Goal: Task Accomplishment & Management: Manage account settings

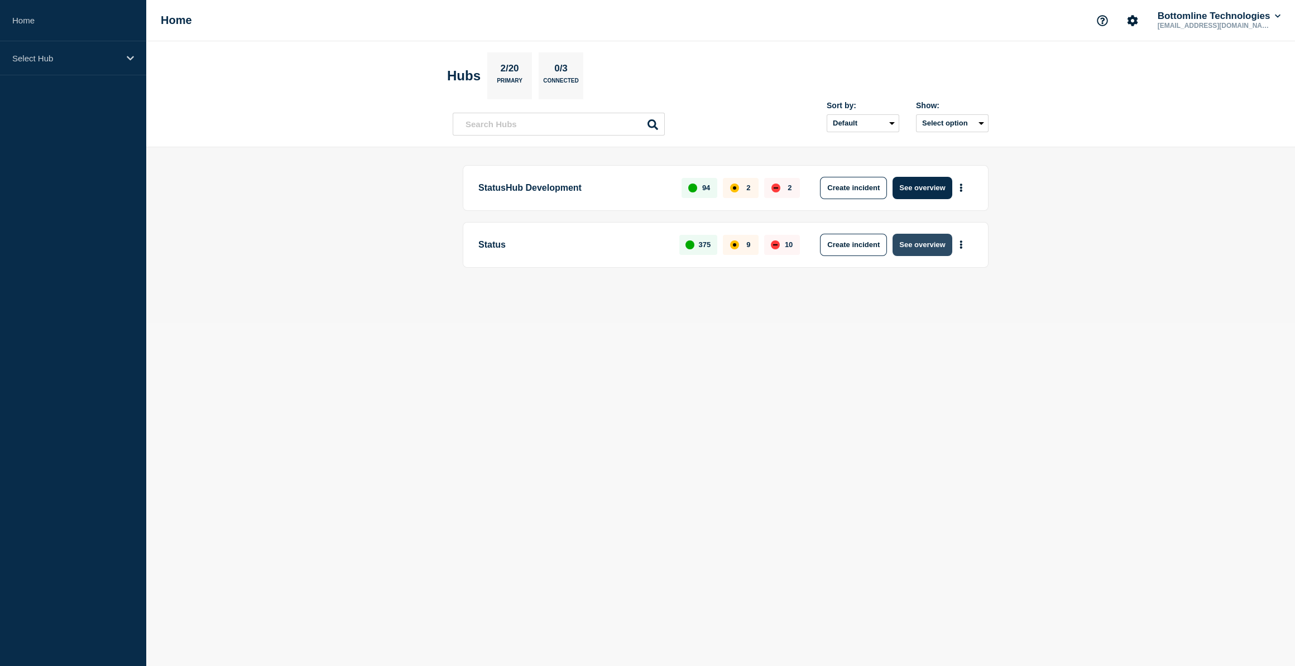
click at [923, 243] on button "See overview" at bounding box center [922, 245] width 59 height 22
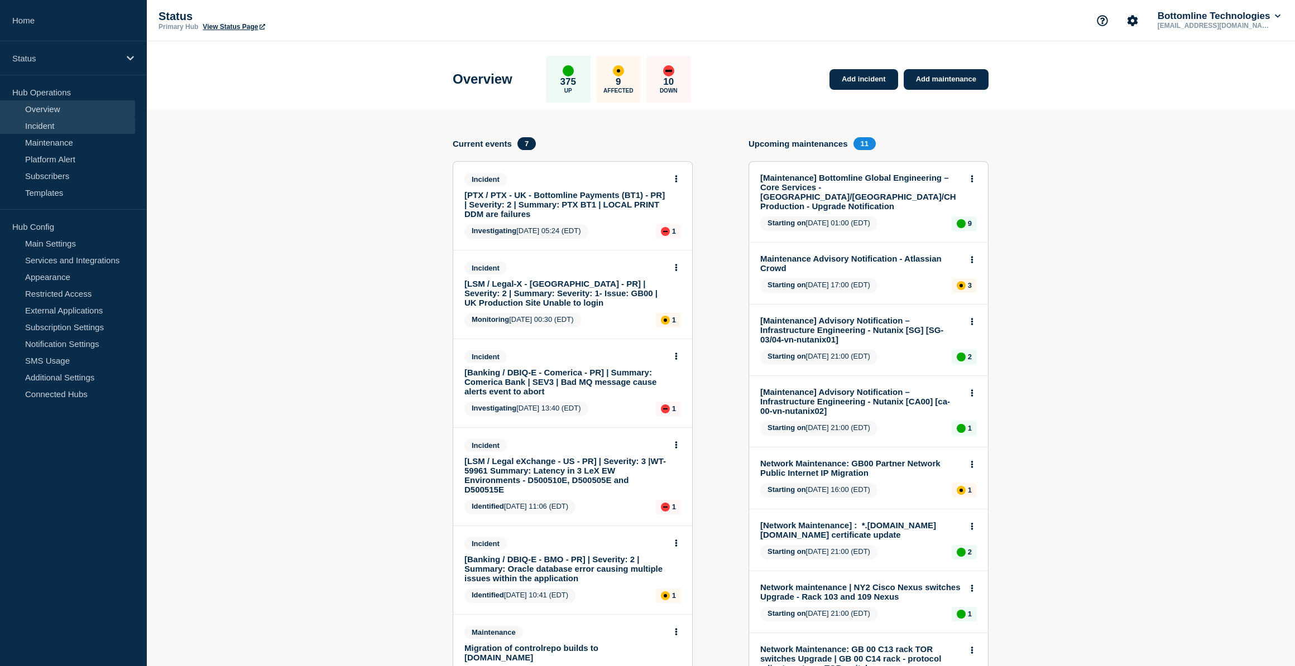
click at [50, 126] on link "Incident" at bounding box center [67, 125] width 135 height 17
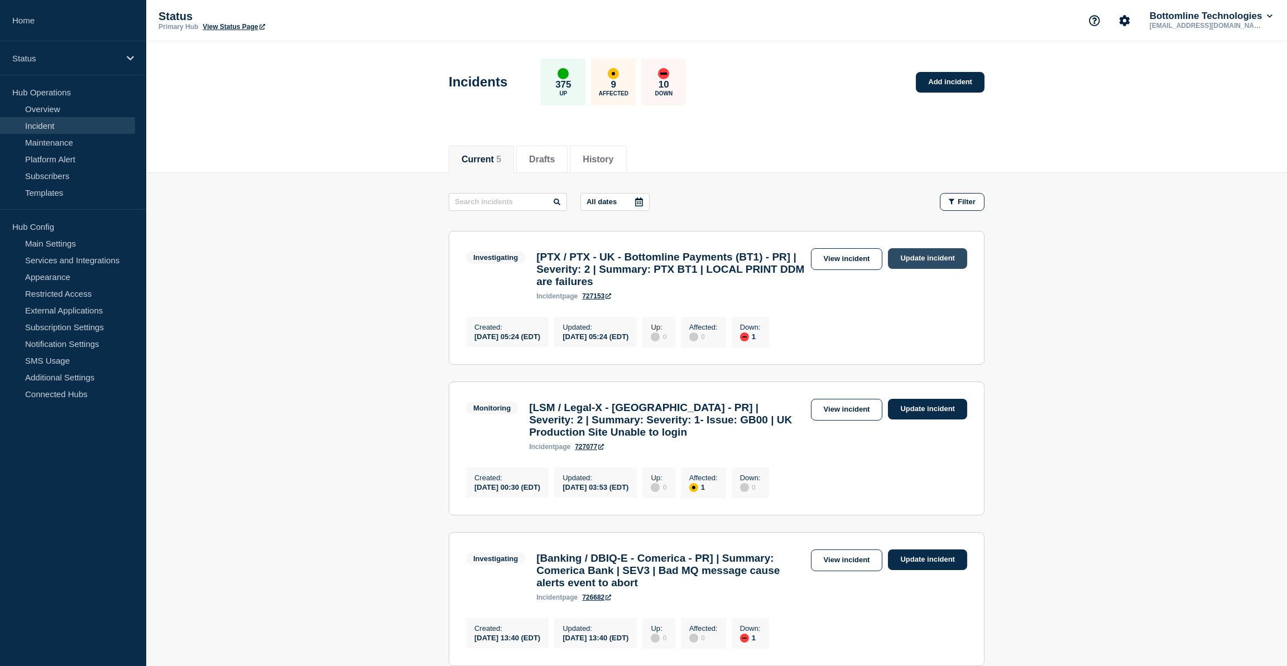
click at [933, 256] on link "Update incident" at bounding box center [927, 258] width 79 height 21
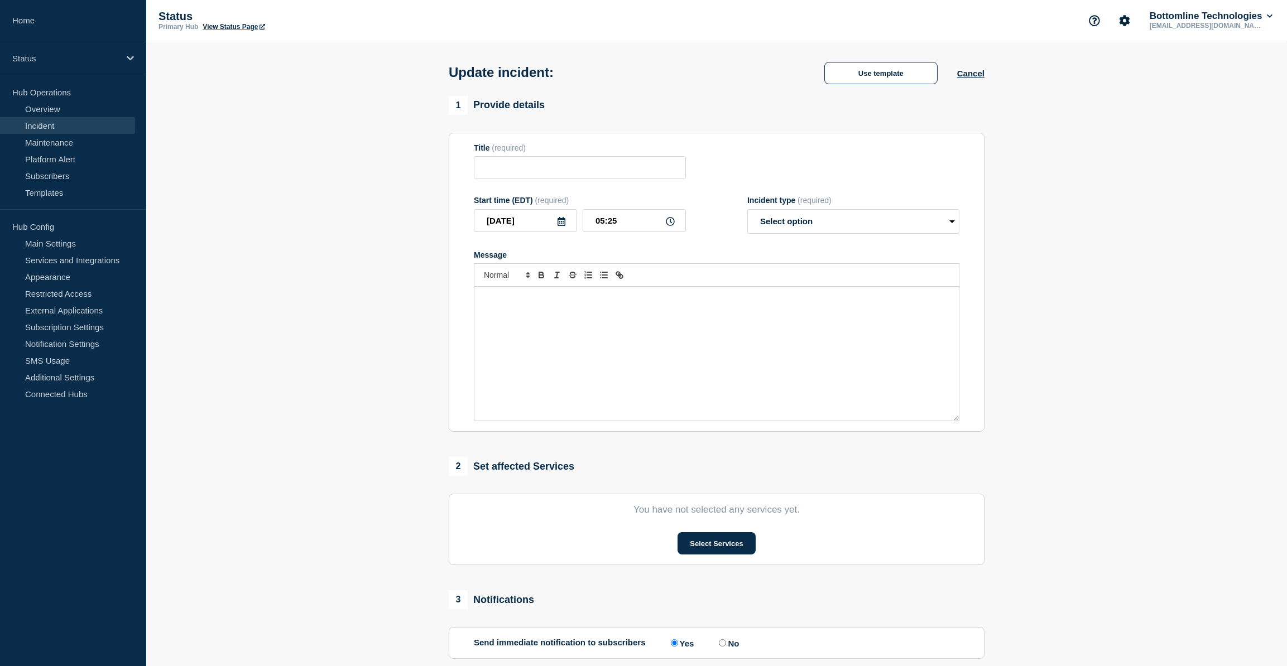
type input "[PTX / PTX - UK - Bottomline Payments (BT1) - PR] | Severity: 2 | Summary: PTX …"
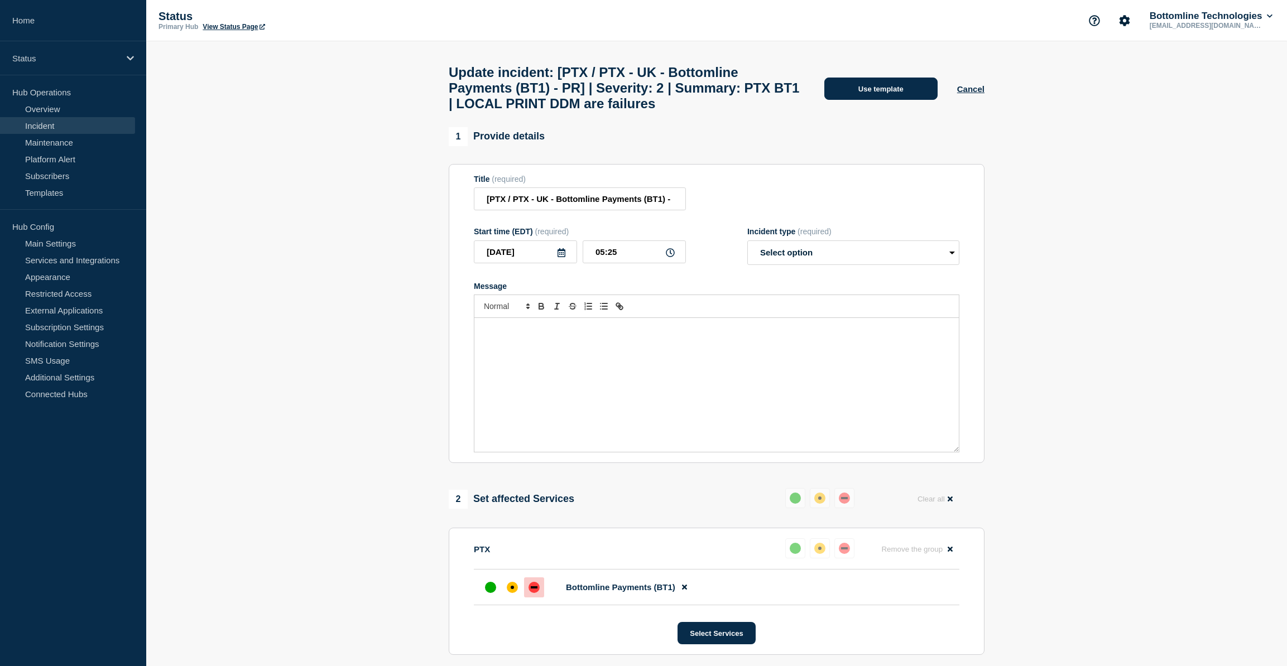
click at [884, 99] on button "Use template" at bounding box center [880, 89] width 113 height 22
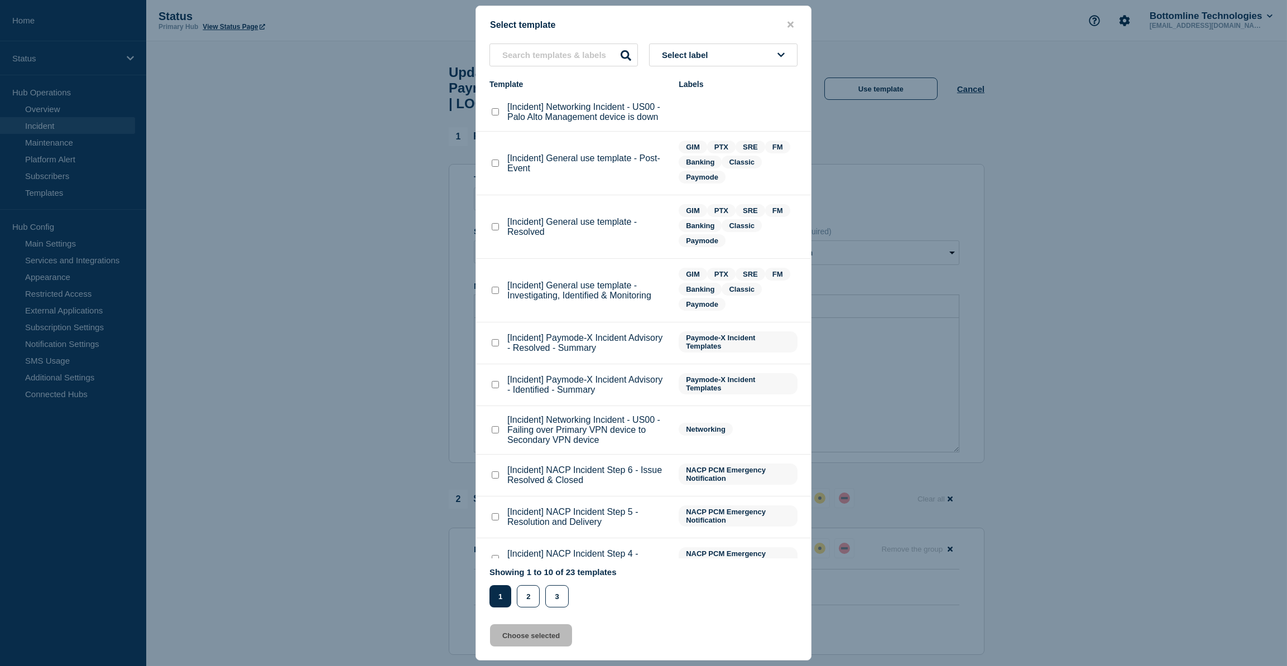
click at [492, 292] on checkbox"] "[Incident] General use template - Investigating, Identified & Monitoring checkb…" at bounding box center [495, 290] width 7 height 7
checkbox checkbox"] "true"
click at [536, 645] on button "Choose selected" at bounding box center [531, 636] width 82 height 22
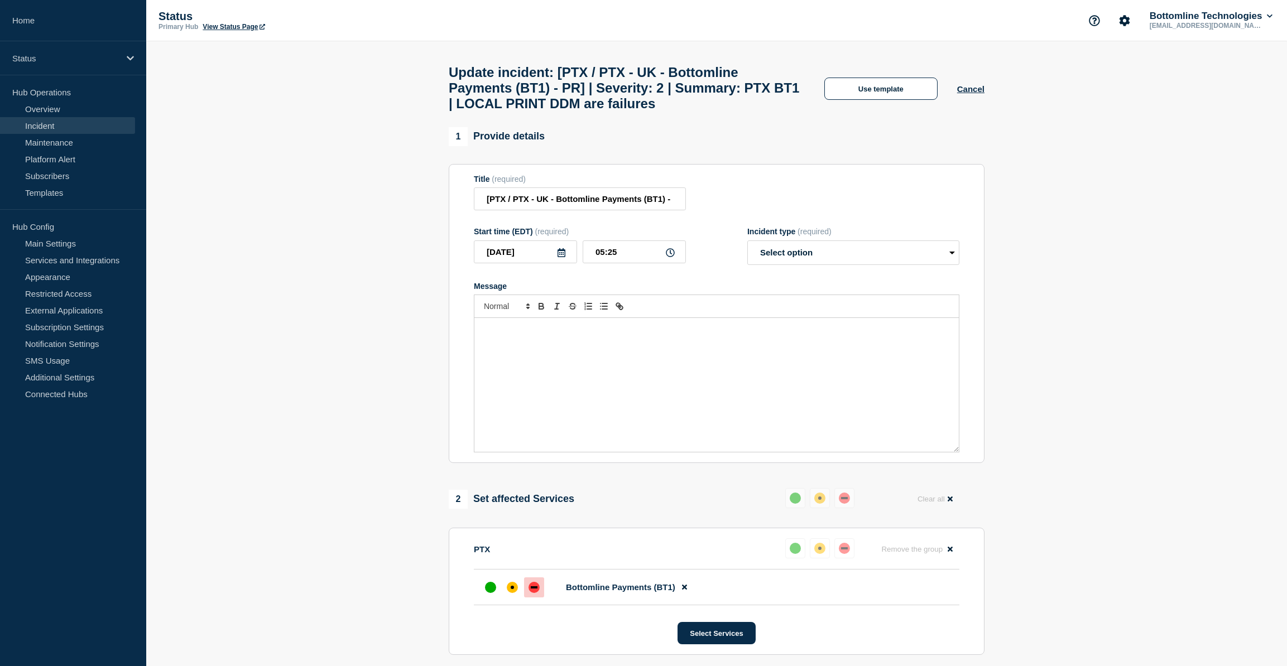
select select "investigating"
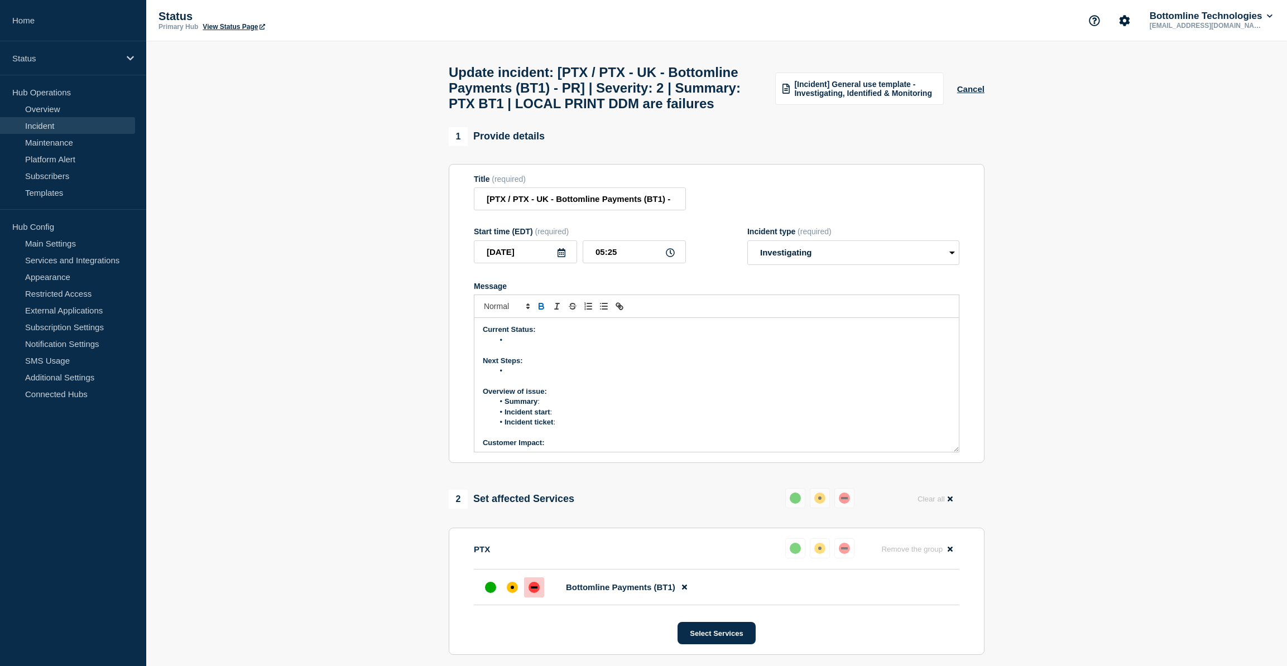
click at [553, 346] on li "Message" at bounding box center [722, 340] width 457 height 10
click at [522, 346] on li "Message" at bounding box center [722, 340] width 457 height 10
click at [572, 356] on li "LOCAL_PRINT DDM correspondence that were created between 19-Sep and 30-Sep incl…" at bounding box center [722, 345] width 457 height 21
click at [693, 356] on li "LOCAL_PRINT DDM(Direct Debit Mandate) correspondence that were created between …" at bounding box center [722, 345] width 457 height 21
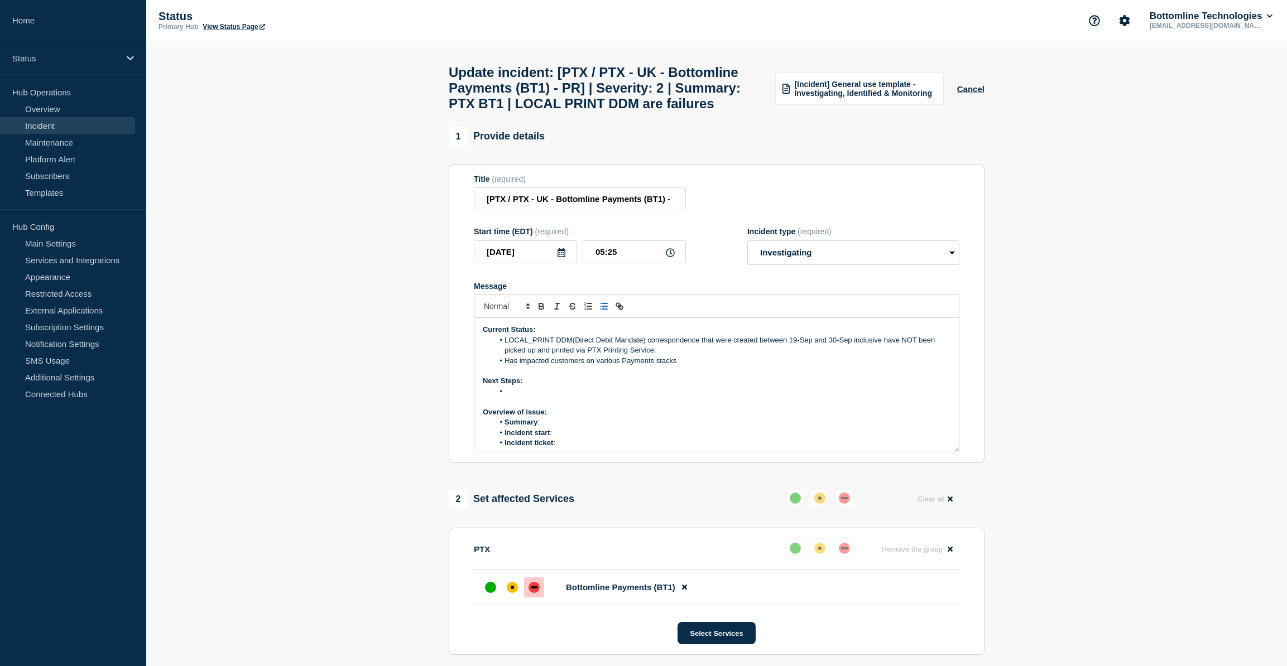
click at [509, 366] on li "Has impacted customers on various Payments stacks" at bounding box center [722, 361] width 457 height 10
click at [708, 366] on li "This has impacted customers on various Payments stacks" at bounding box center [722, 361] width 457 height 10
click at [713, 356] on li "LOCAL_PRINT DDM(Direct Debit Mandate) correspondence that were created between …" at bounding box center [722, 345] width 457 height 21
click at [703, 376] on p "Message" at bounding box center [717, 371] width 468 height 10
click at [701, 376] on p "Message" at bounding box center [717, 371] width 468 height 10
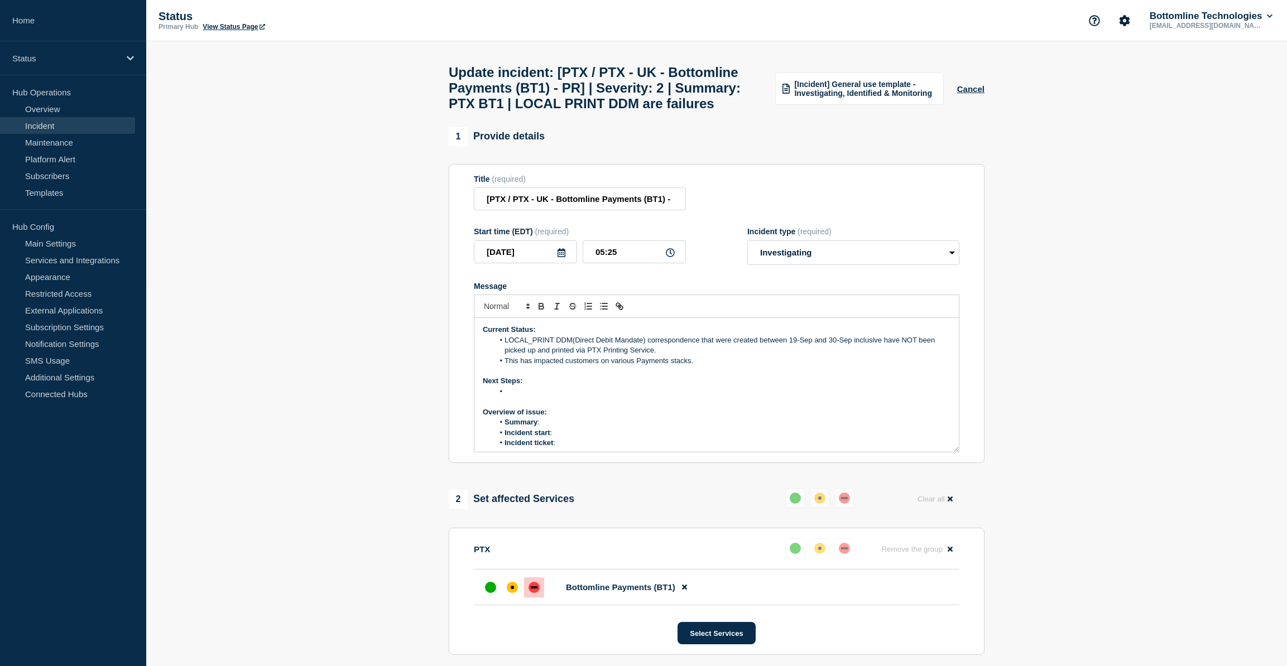
click at [702, 366] on li "This has impacted customers on various Payments stacks." at bounding box center [722, 361] width 457 height 10
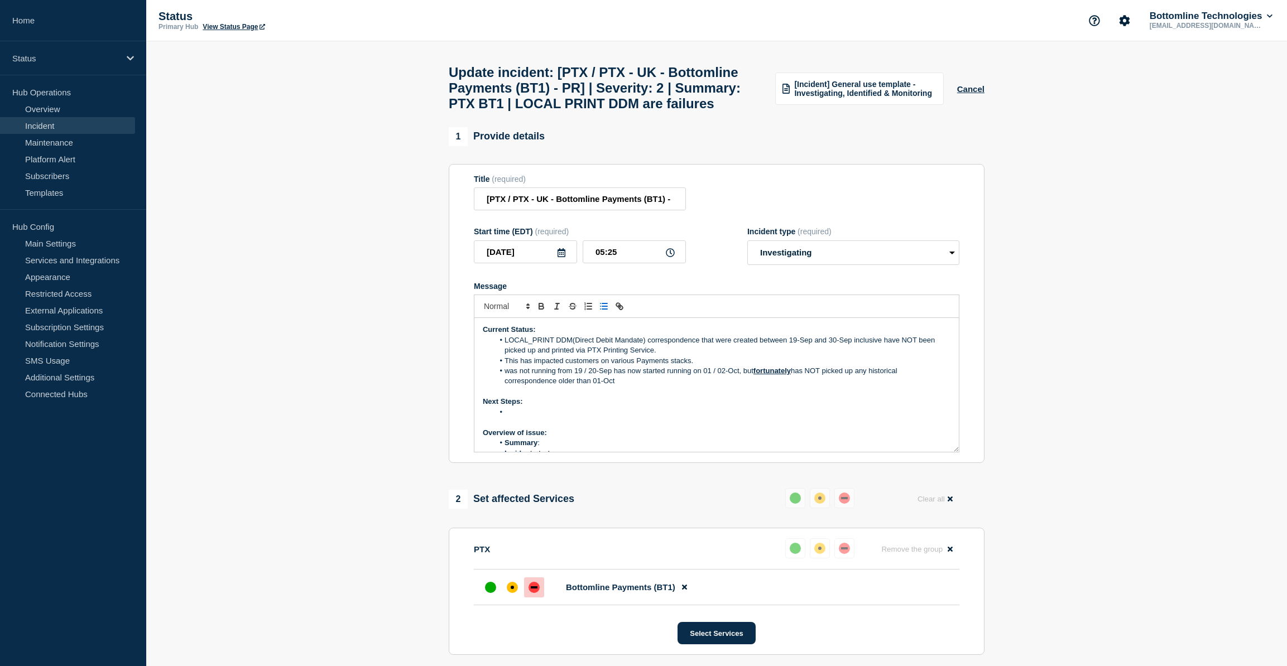
click at [509, 387] on li "was not running from 19 / 20-Sep has now started running on 01 / 02-Oct, but fo…" at bounding box center [722, 376] width 457 height 21
click at [512, 418] on li "Message" at bounding box center [722, 412] width 457 height 10
click at [691, 418] on li "Bottomline have contacted the affected customers to" at bounding box center [722, 412] width 457 height 10
click at [859, 418] on li "Bottomline have contacted the affected customers to finding out who who wants l…" at bounding box center [722, 412] width 457 height 10
drag, startPoint x: 508, startPoint y: 453, endPoint x: 544, endPoint y: 438, distance: 38.8
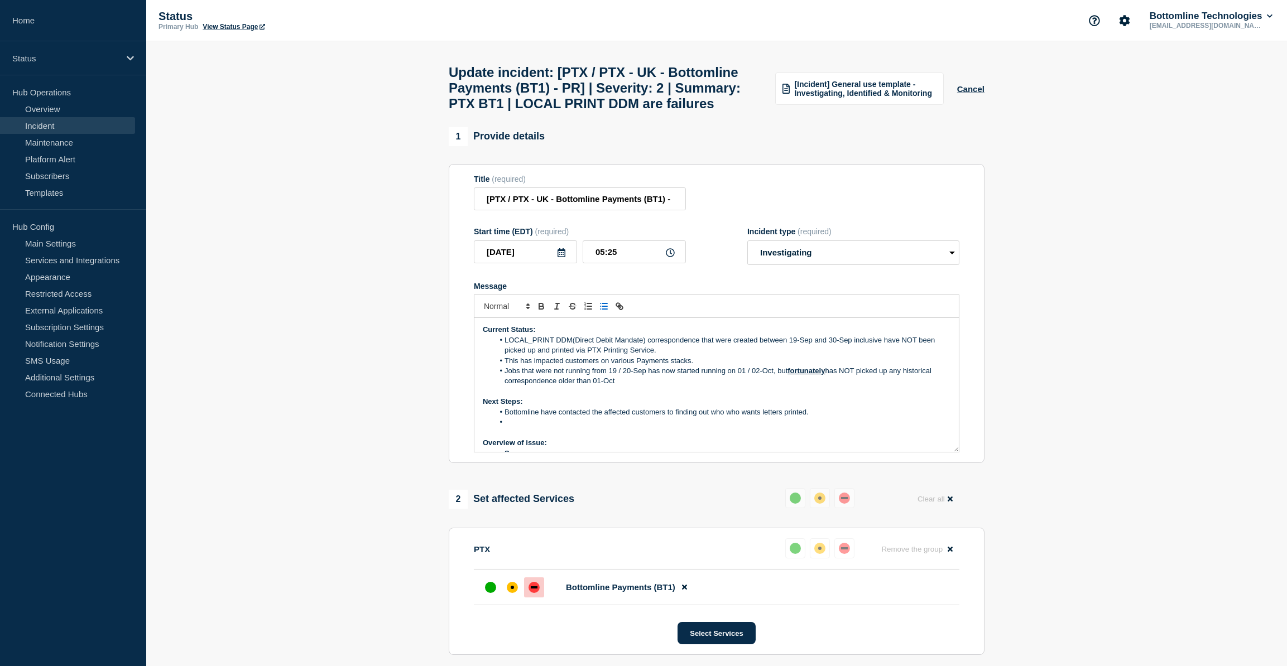
click at [509, 428] on li "Message" at bounding box center [722, 423] width 457 height 10
click at [698, 418] on li "Bottomline have contacted the affected customers to finding out who who wants l…" at bounding box center [722, 412] width 457 height 10
click at [718, 418] on li "Bottomline have contacted the affected customers to find out who who wants lett…" at bounding box center [722, 412] width 457 height 10
click at [794, 418] on li "Bottomline have contacted the affected customers to find out who wants letters …" at bounding box center [722, 412] width 457 height 10
drag, startPoint x: 505, startPoint y: 367, endPoint x: 572, endPoint y: 366, distance: 67.0
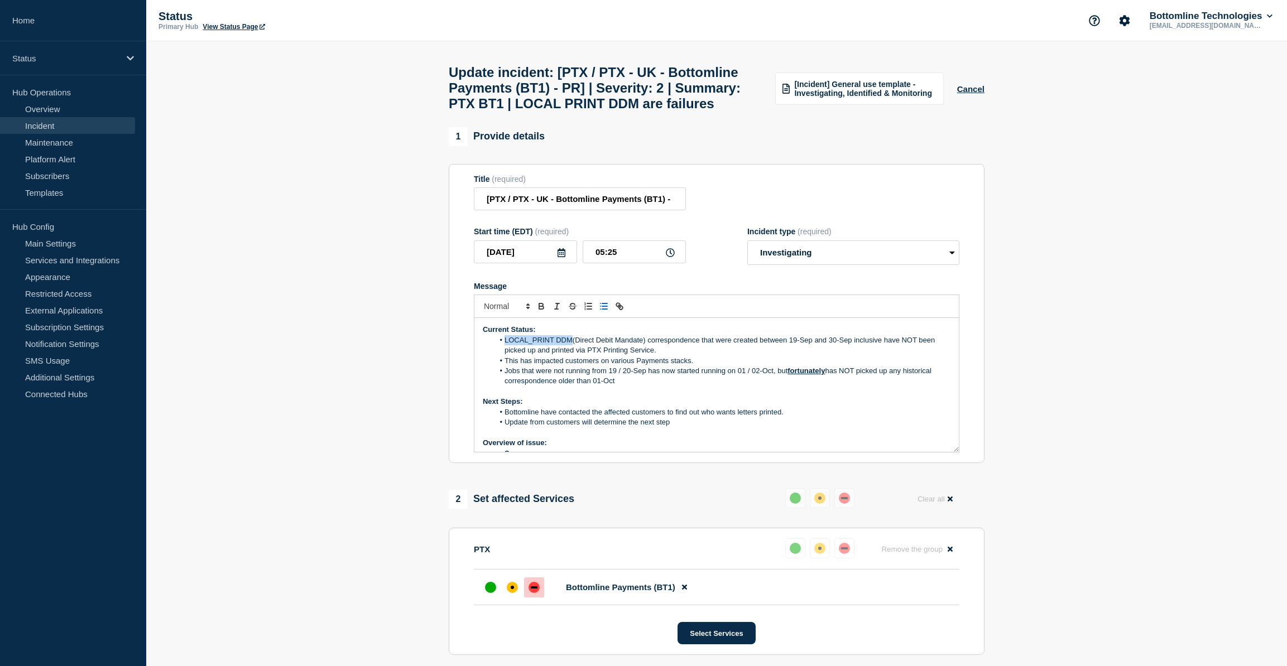
click at [572, 356] on li "LOCAL_PRINT DDM(Direct Debit Mandate) correspondence that were created between …" at bounding box center [722, 345] width 457 height 21
copy li "LOCAL_PRINT DDM"
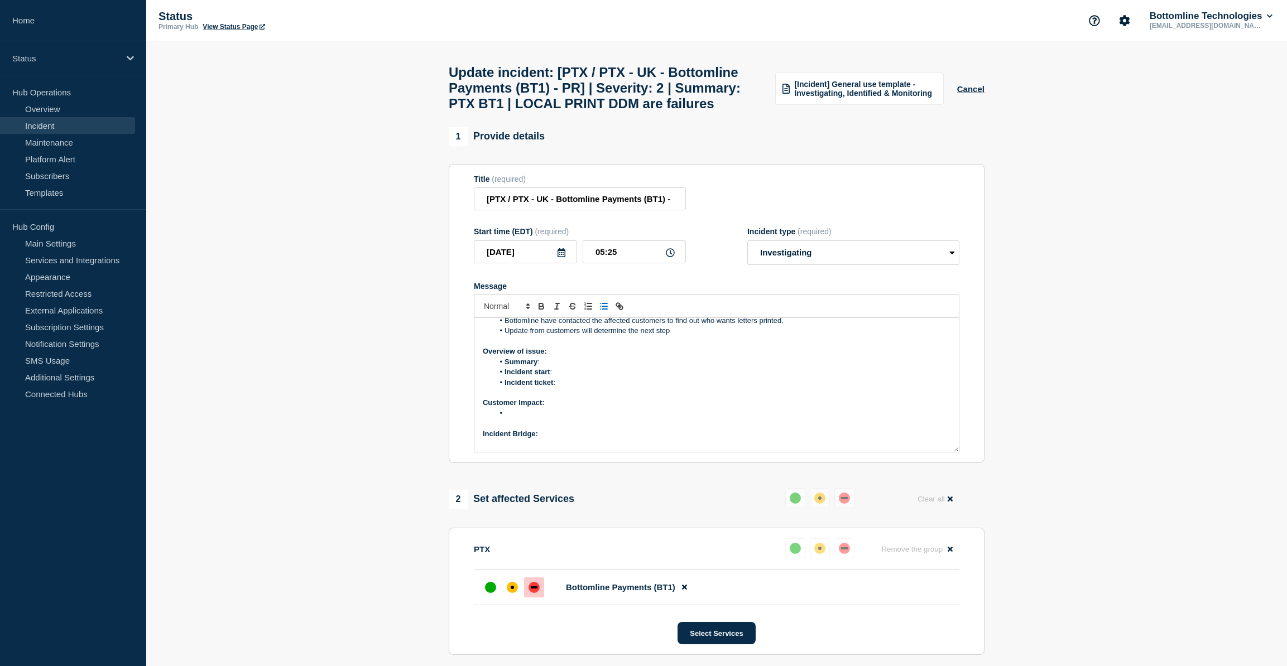
scroll to position [101, 0]
click at [549, 358] on li "Summary :" at bounding box center [722, 353] width 457 height 10
click at [559, 368] on li "Incident start :" at bounding box center [722, 363] width 457 height 10
click at [537, 409] on li "Message" at bounding box center [722, 404] width 457 height 10
click at [517, 409] on li "Message" at bounding box center [722, 404] width 457 height 10
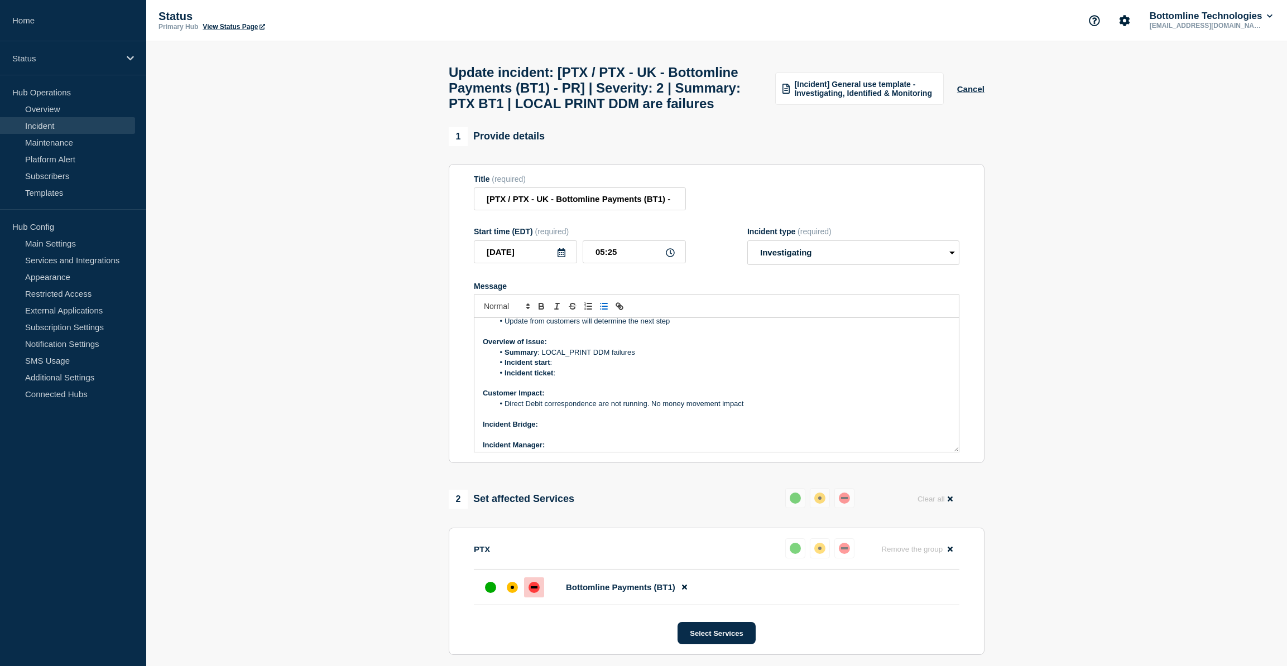
click at [570, 430] on p "Incident Bridge:" at bounding box center [717, 425] width 468 height 10
click at [554, 430] on p "Incident Bridge: At rrquest" at bounding box center [717, 425] width 468 height 10
drag, startPoint x: 586, startPoint y: 450, endPoint x: 541, endPoint y: 453, distance: 44.2
click at [541, 430] on p "Incident Bridge: At request" at bounding box center [717, 425] width 468 height 10
click at [539, 309] on icon "Toggle bold text" at bounding box center [541, 307] width 4 height 3
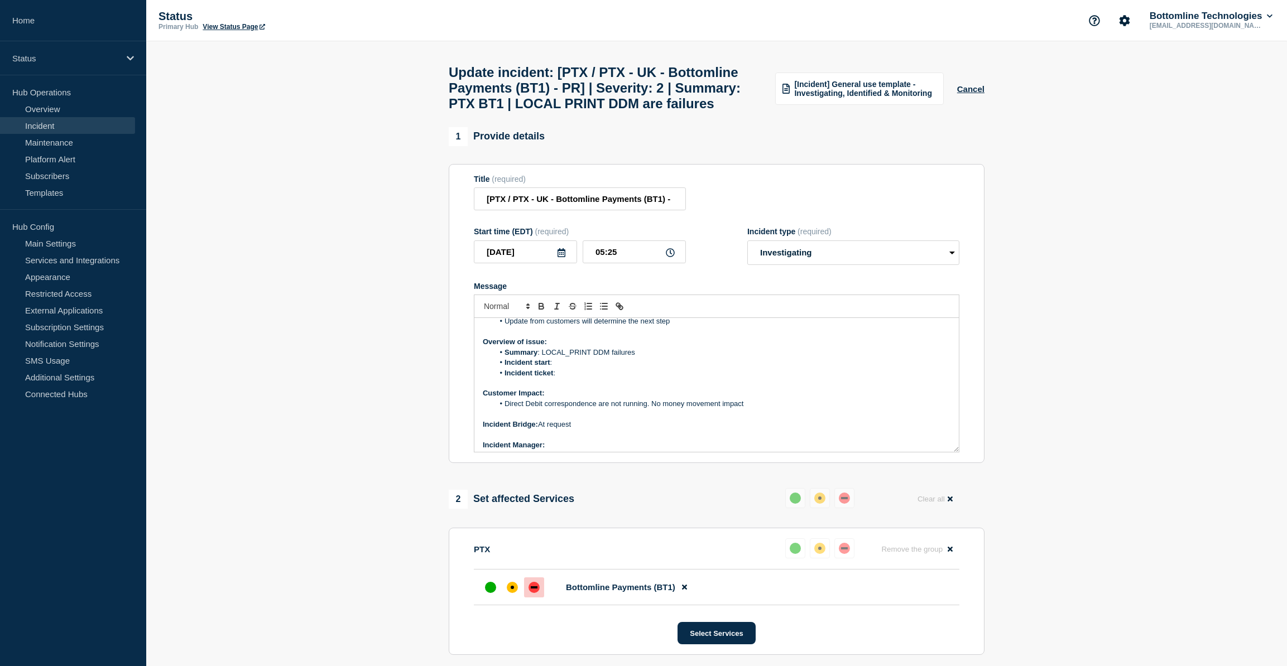
click at [565, 450] on p "Incident Manager:" at bounding box center [717, 445] width 468 height 10
click at [567, 368] on li "Incident start :" at bounding box center [722, 363] width 457 height 10
click at [608, 368] on li "Incident start : 24/09/2025" at bounding box center [722, 363] width 457 height 10
click at [561, 378] on li "Incident ticket :" at bounding box center [722, 373] width 457 height 10
click at [573, 378] on li "Incident ticket :" at bounding box center [722, 373] width 457 height 10
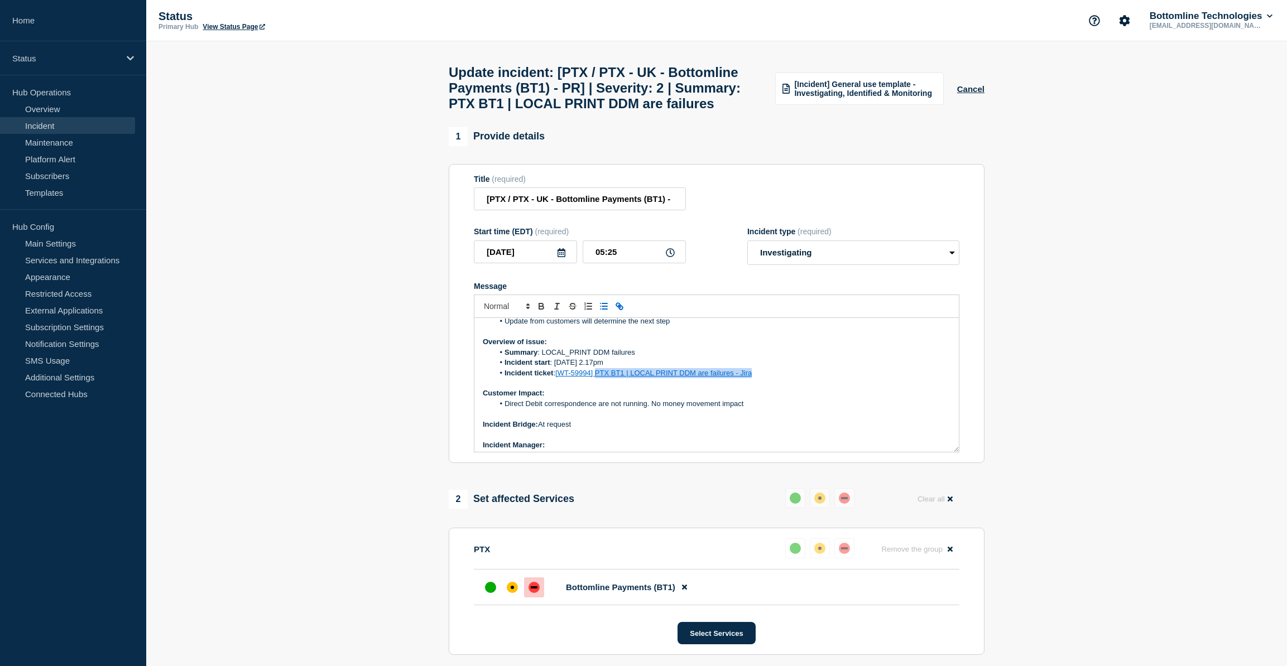
drag, startPoint x: 762, startPoint y: 406, endPoint x: 597, endPoint y: 405, distance: 165.2
click at [597, 378] on li "Incident ticket : [WT-59994] PTX BT1 | LOCAL PRINT DDM are failures - Jira" at bounding box center [722, 373] width 457 height 10
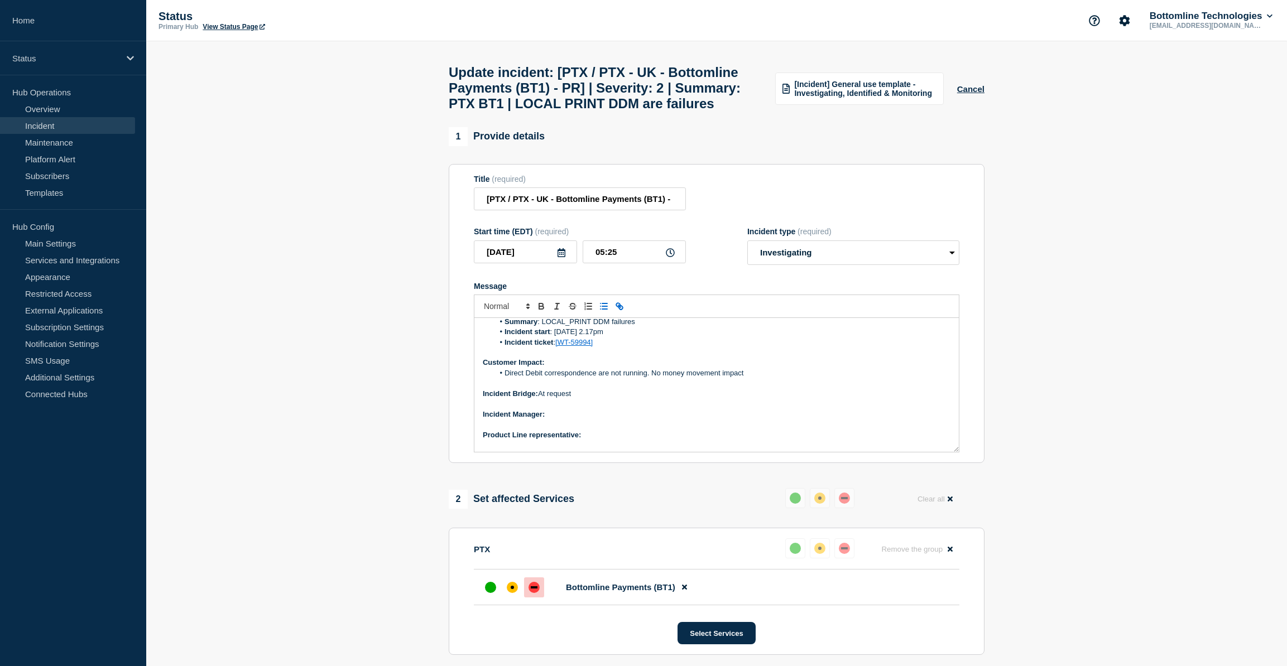
scroll to position [147, 0]
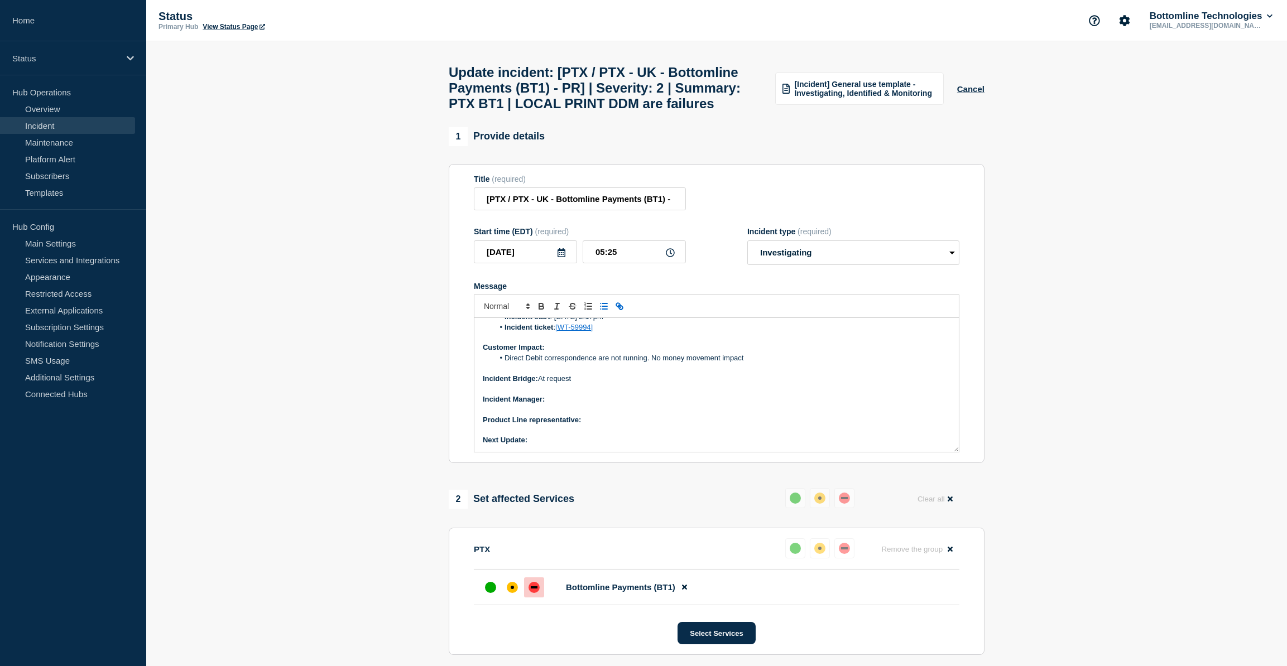
click at [565, 405] on p "Incident Manager:" at bounding box center [717, 400] width 468 height 10
drag, startPoint x: 608, startPoint y: 428, endPoint x: 548, endPoint y: 430, distance: 60.3
click at [548, 405] on p "Incident Manager: Yinka Majolagbe" at bounding box center [717, 400] width 468 height 10
click at [543, 306] on icon "Toggle bold text" at bounding box center [541, 305] width 4 height 3
click at [972, 94] on button "Cancel" at bounding box center [970, 88] width 27 height 9
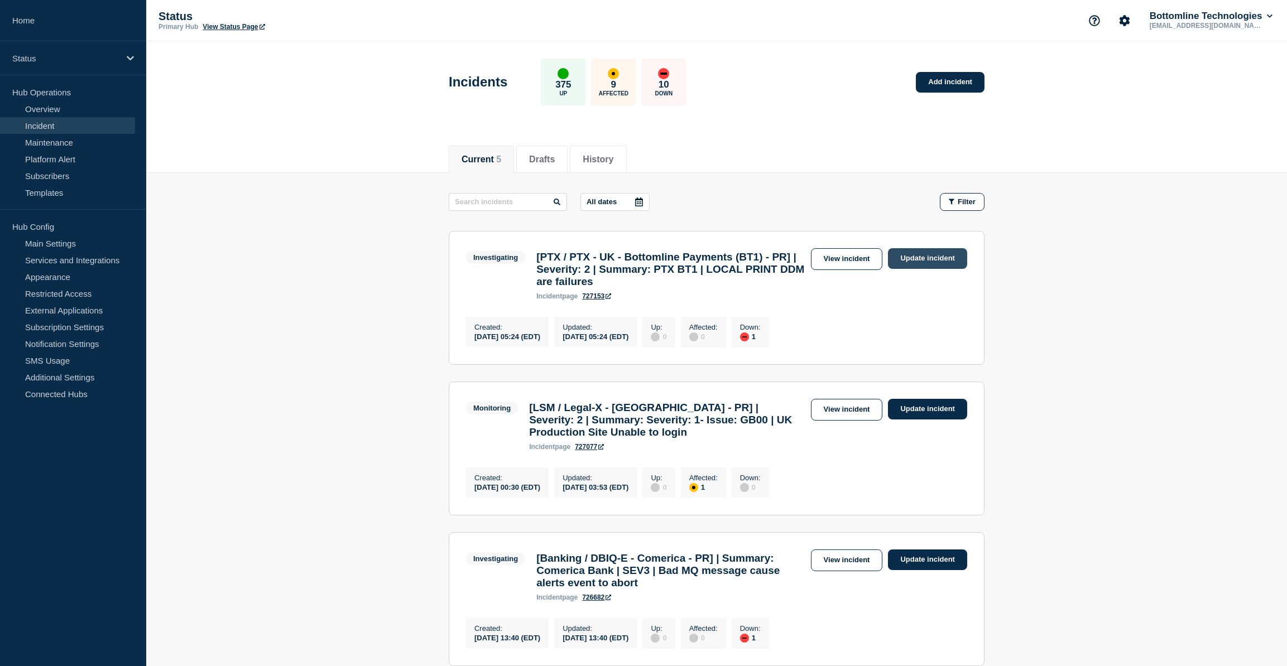
click at [929, 256] on link "Update incident" at bounding box center [927, 258] width 79 height 21
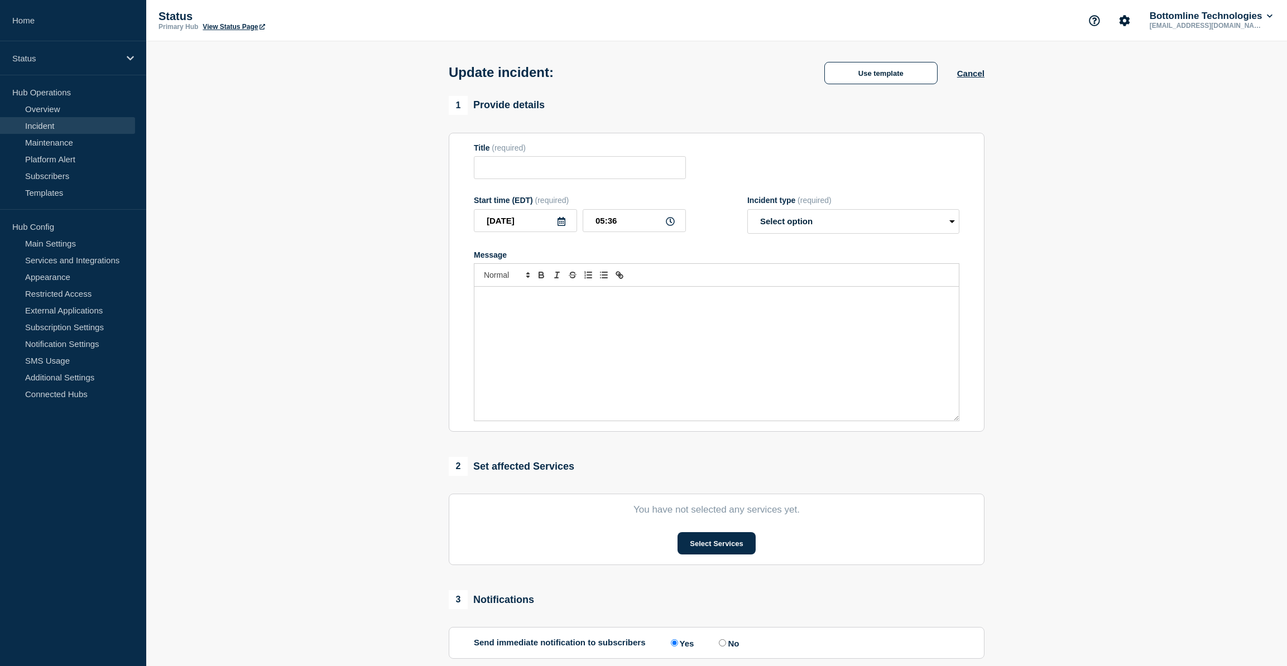
type input "[PTX / PTX - UK - Bottomline Payments (BT1) - PR] | Severity: 2 | Summary: PTX …"
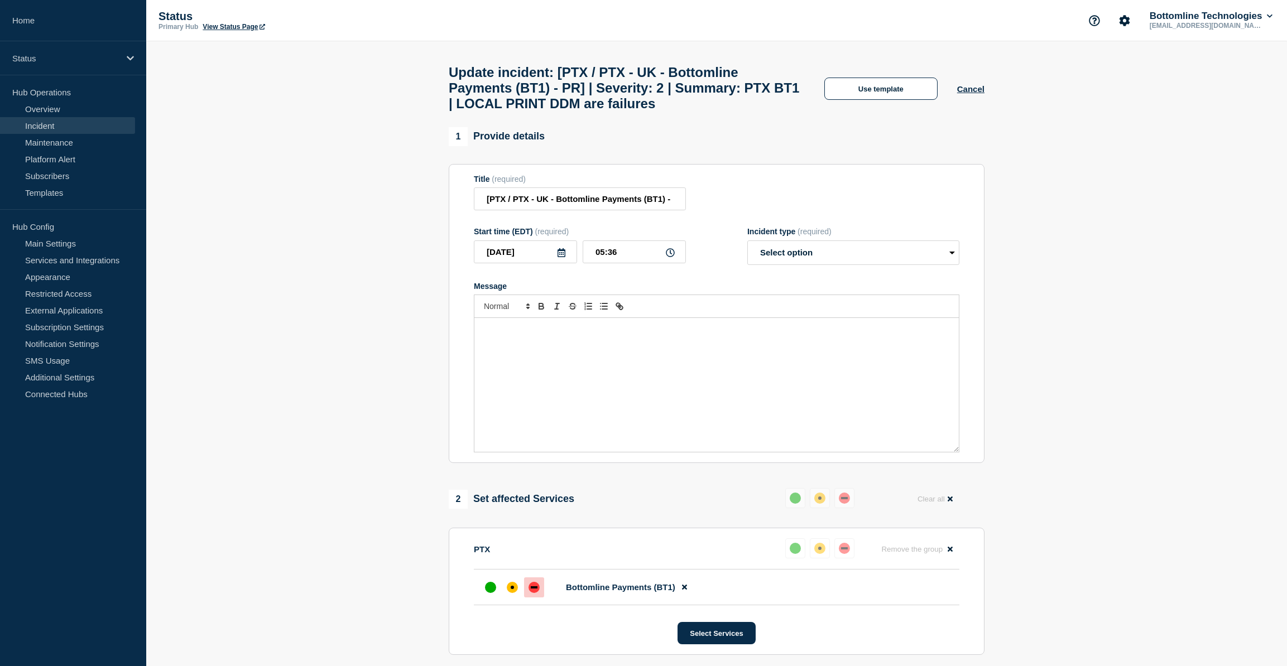
click at [565, 358] on div "Message" at bounding box center [716, 385] width 484 height 134
click at [535, 359] on div "Message" at bounding box center [716, 385] width 484 height 134
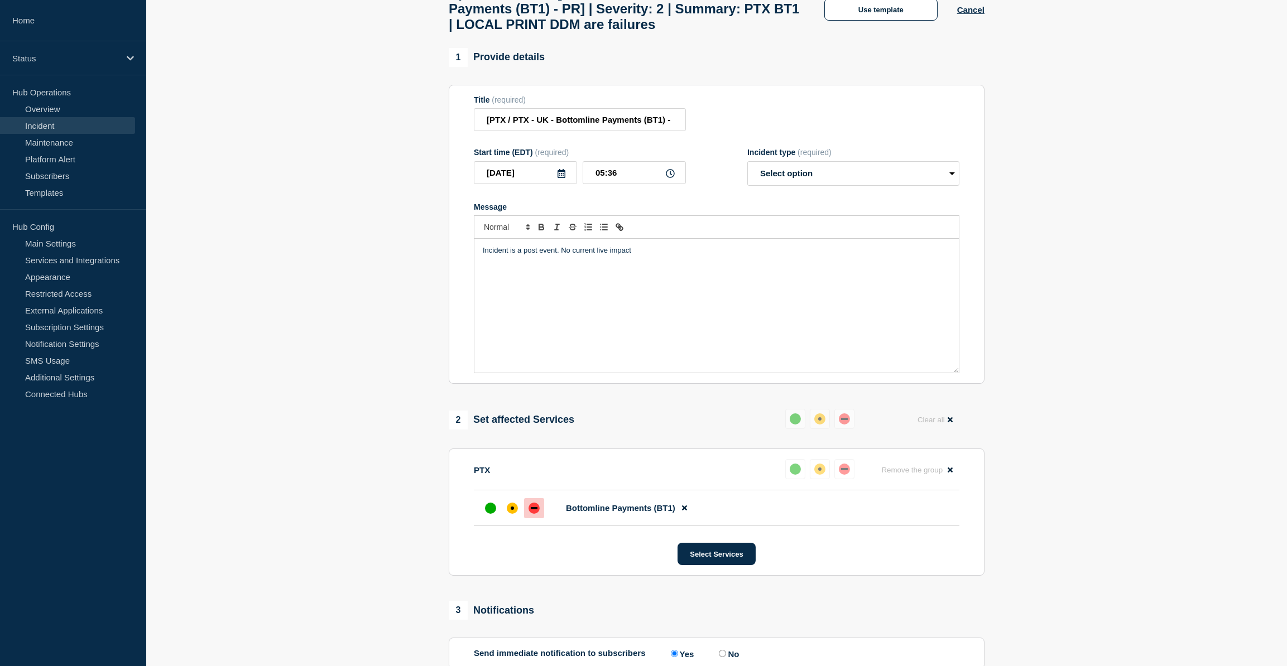
scroll to position [101, 0]
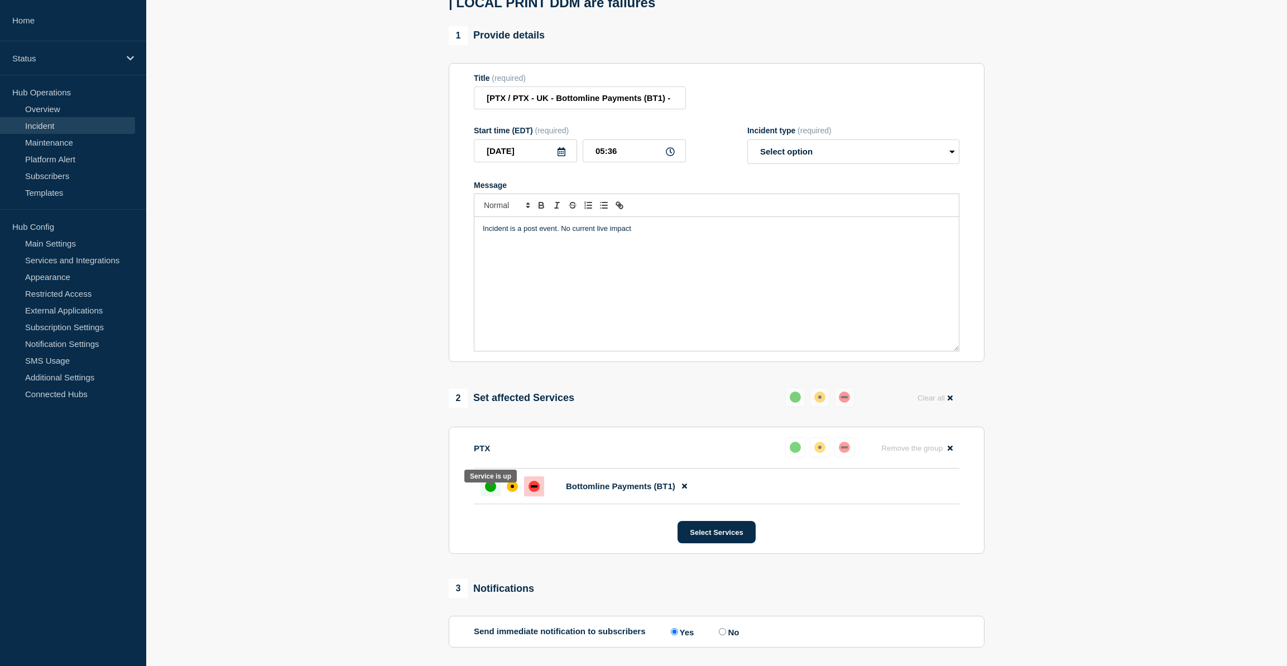
click at [495, 492] on div "up" at bounding box center [490, 486] width 11 height 11
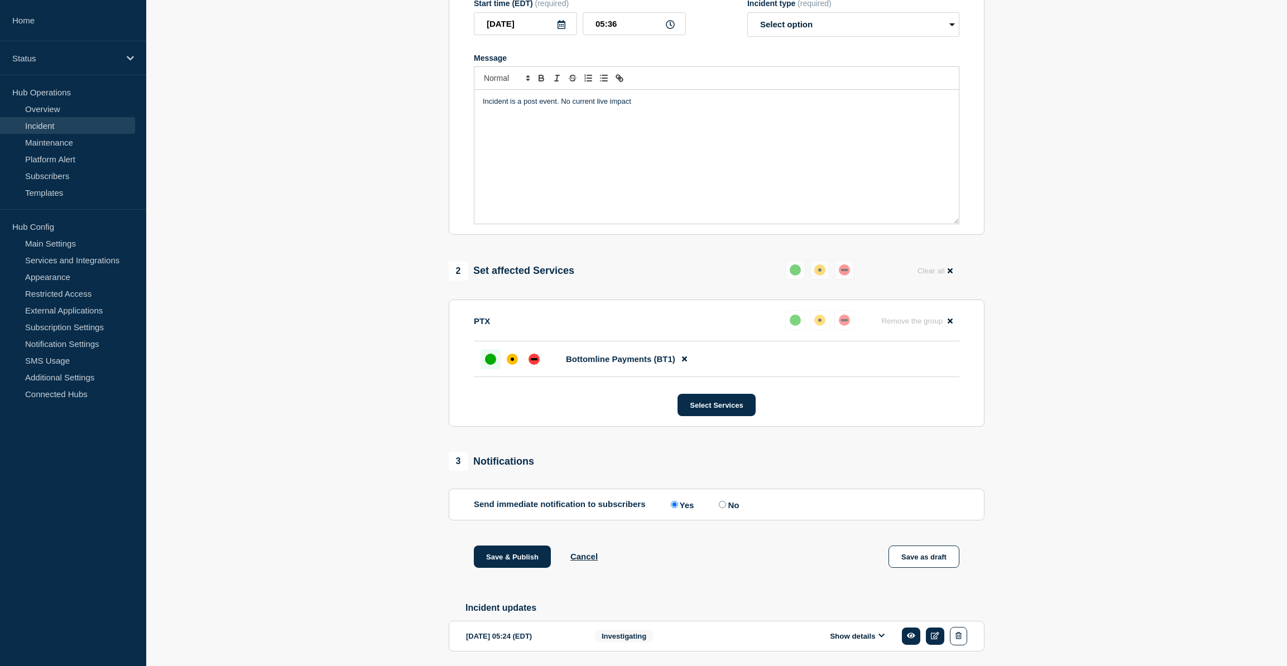
scroll to position [276, 0]
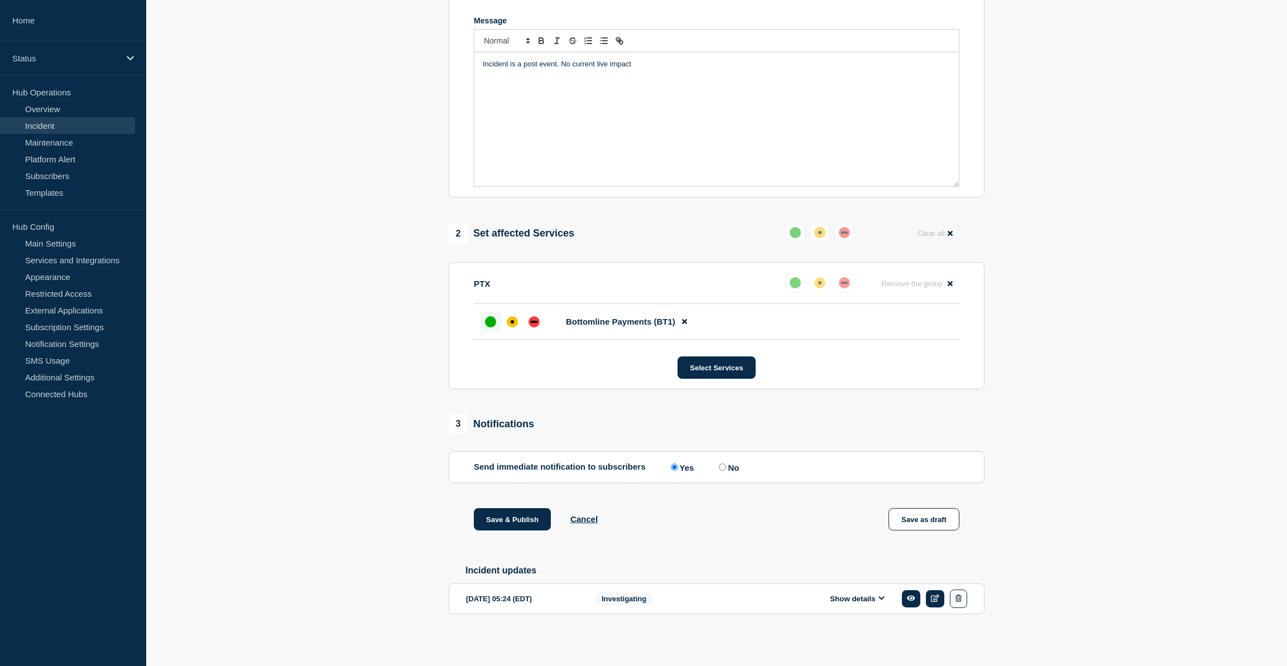
click at [725, 467] on input "No" at bounding box center [722, 467] width 7 height 7
radio input "true"
radio input "false"
click at [505, 521] on button "Save & Publish" at bounding box center [512, 519] width 77 height 22
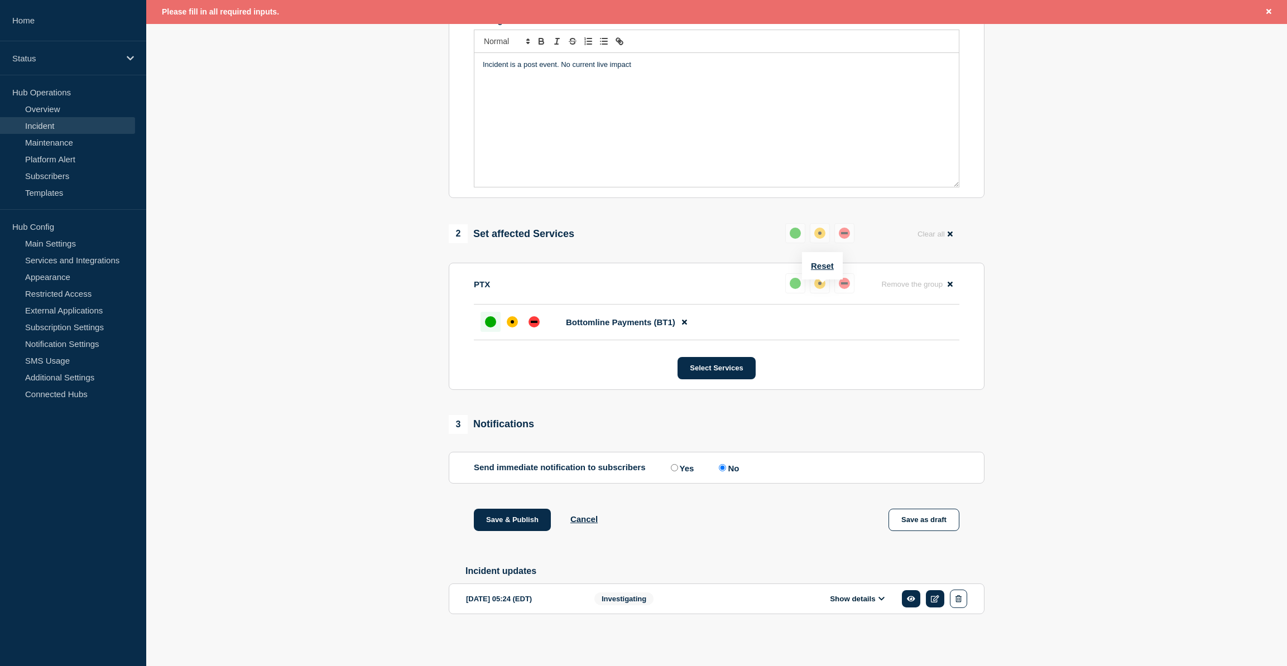
scroll to position [0, 0]
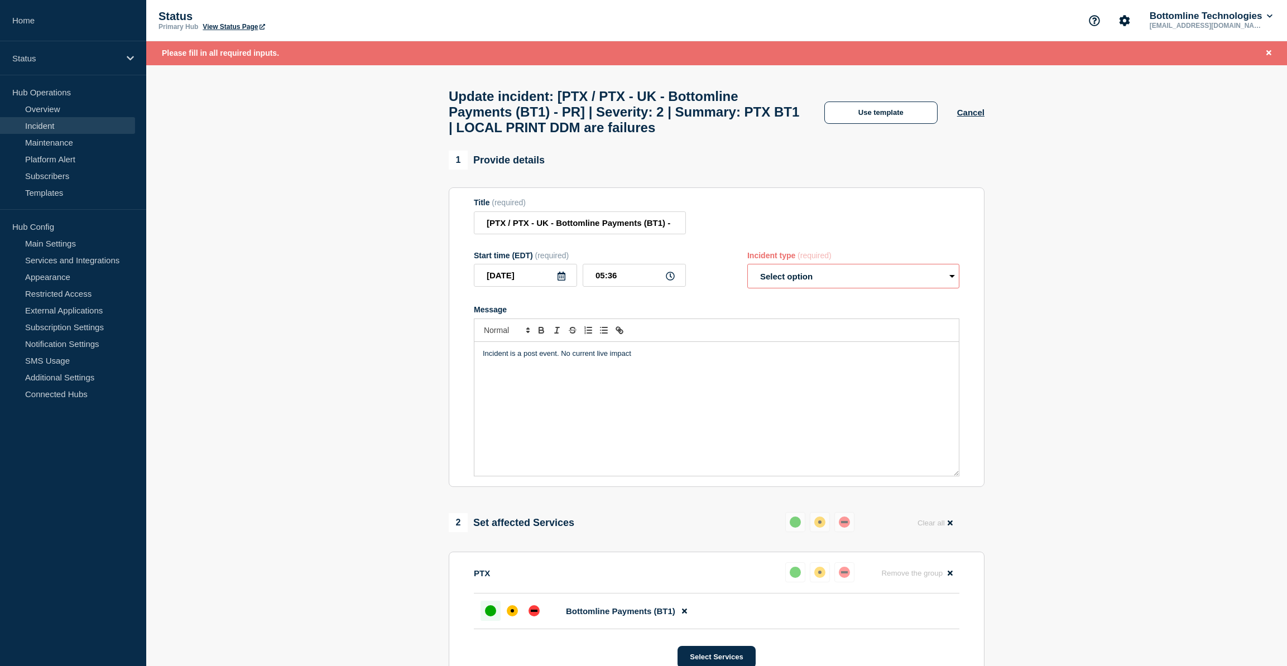
click at [830, 279] on select "Select option Investigating Identified Monitoring Resolved" at bounding box center [853, 276] width 212 height 25
select select "resolved"
click at [747, 273] on select "Select option Investigating Identified Monitoring Resolved" at bounding box center [853, 276] width 212 height 25
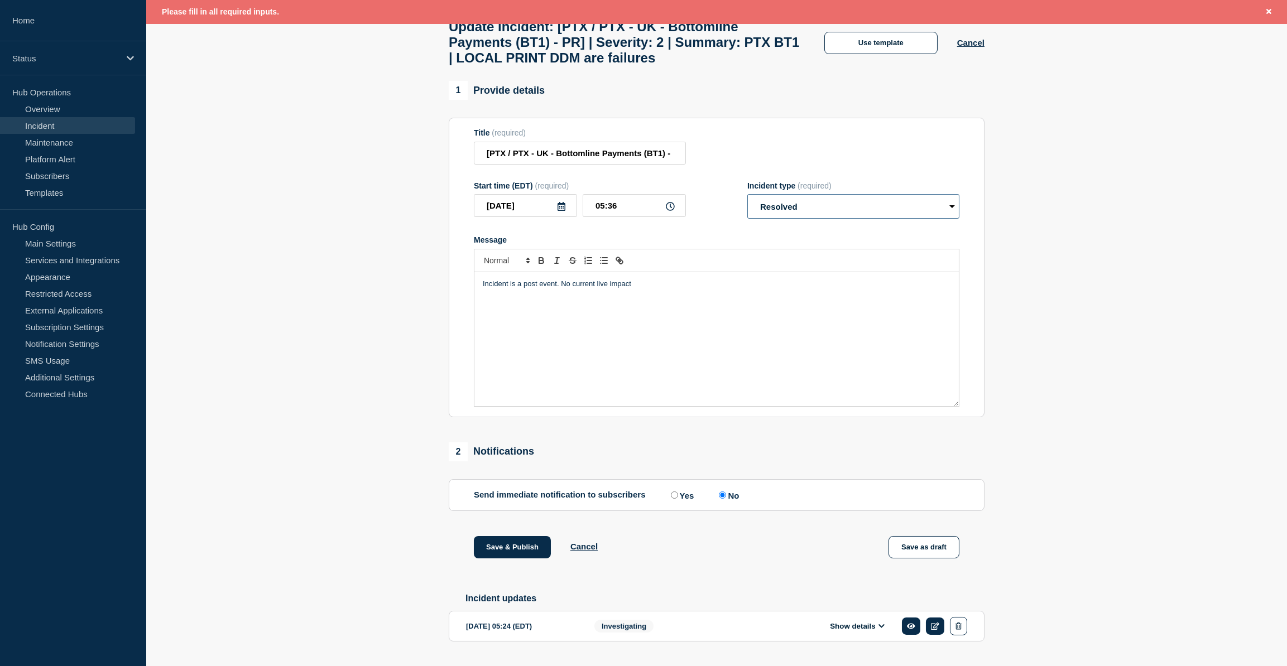
scroll to position [107, 0]
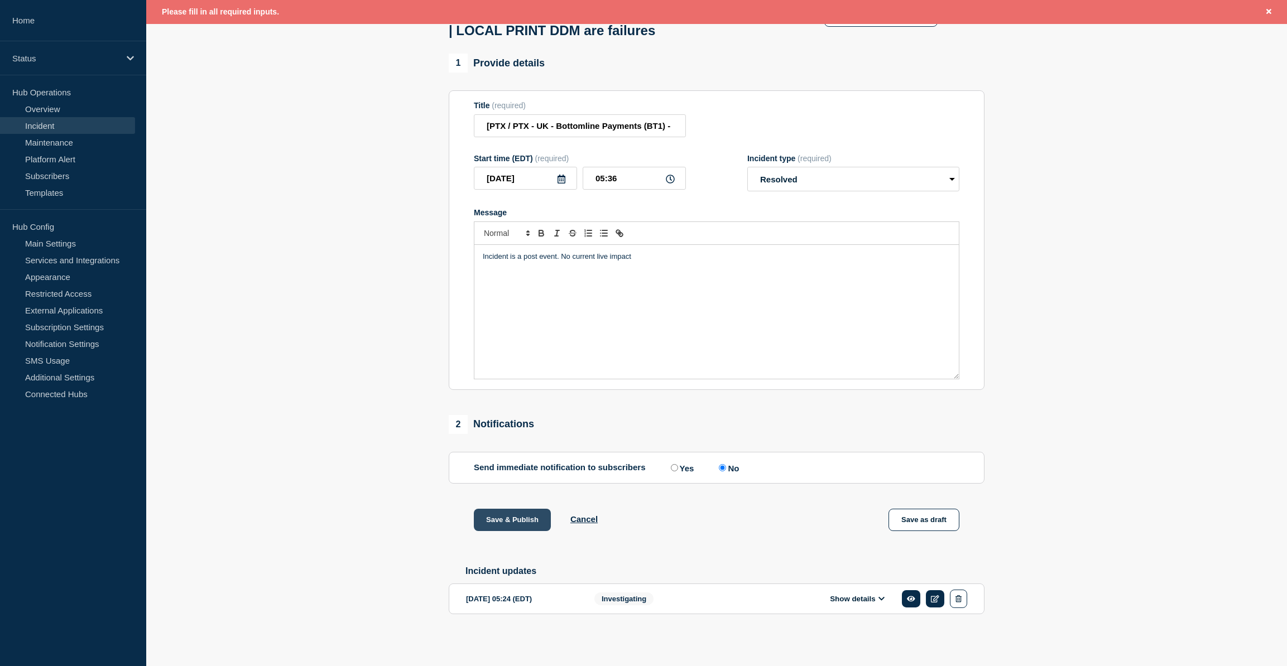
click at [503, 524] on button "Save & Publish" at bounding box center [512, 520] width 77 height 22
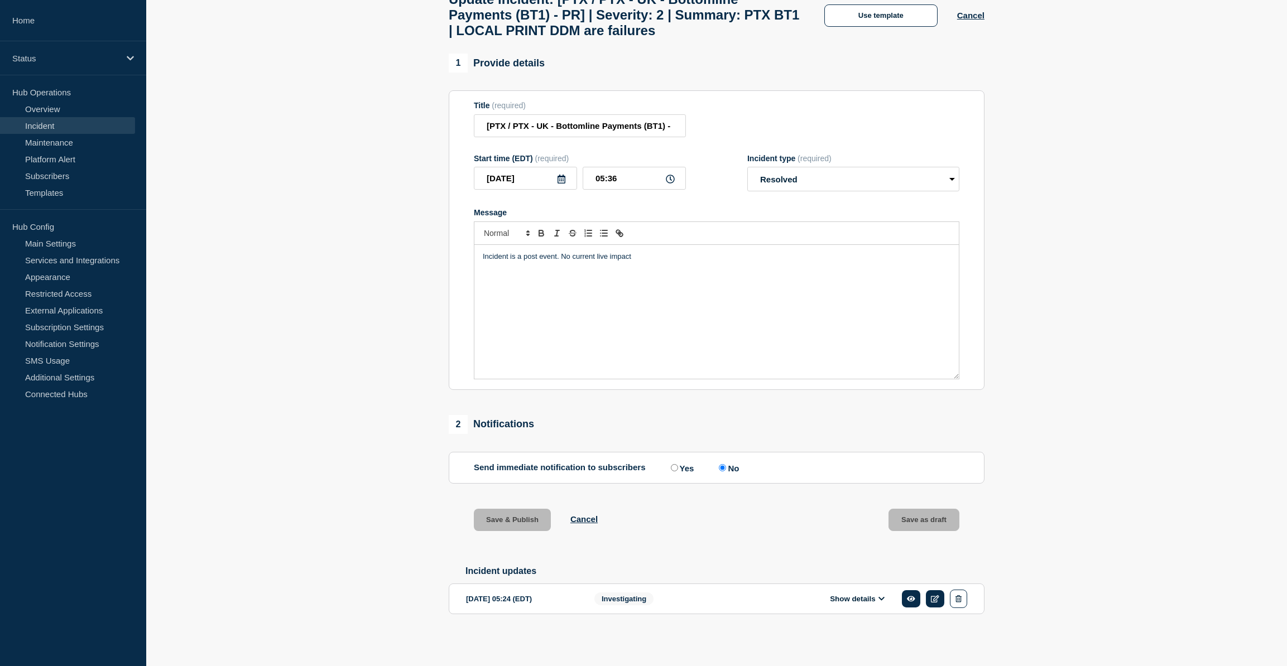
scroll to position [83, 0]
